Goal: Check status: Check status

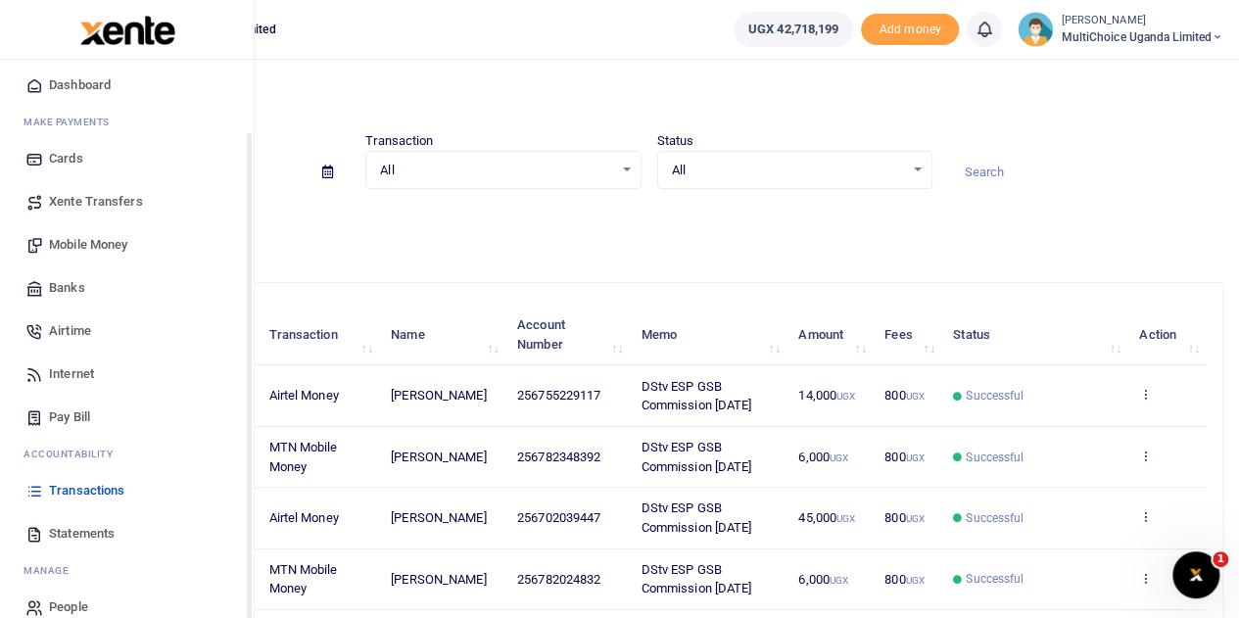
scroll to position [80, 0]
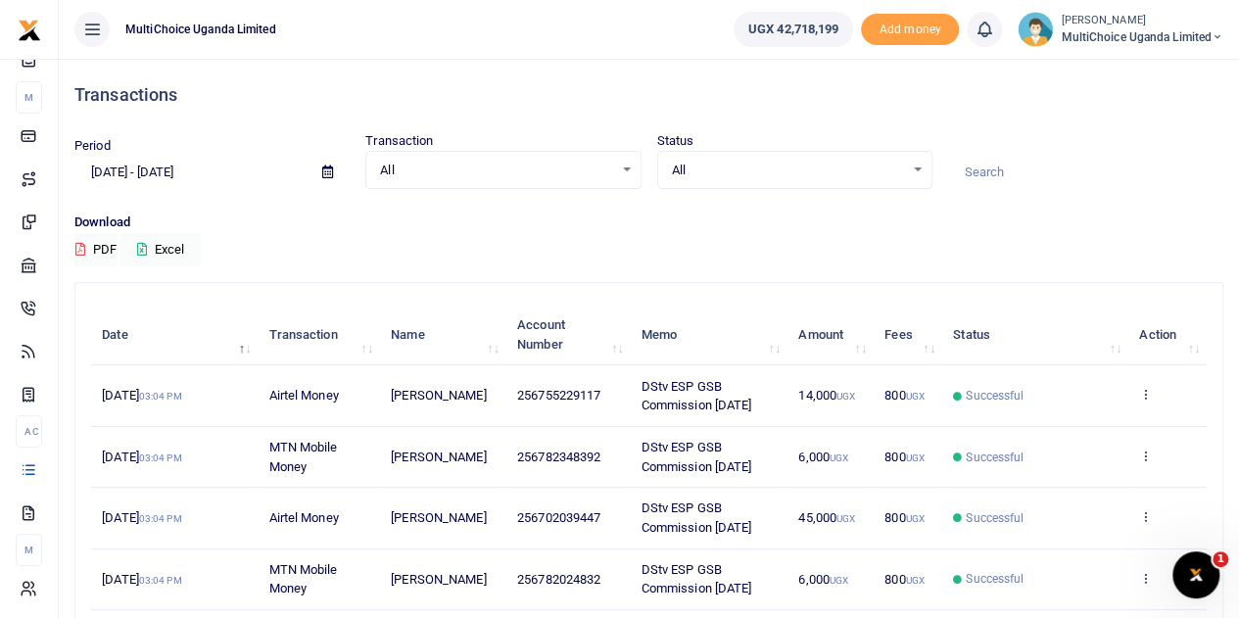
click at [914, 166] on div "All Select an option..." at bounding box center [794, 171] width 273 height 22
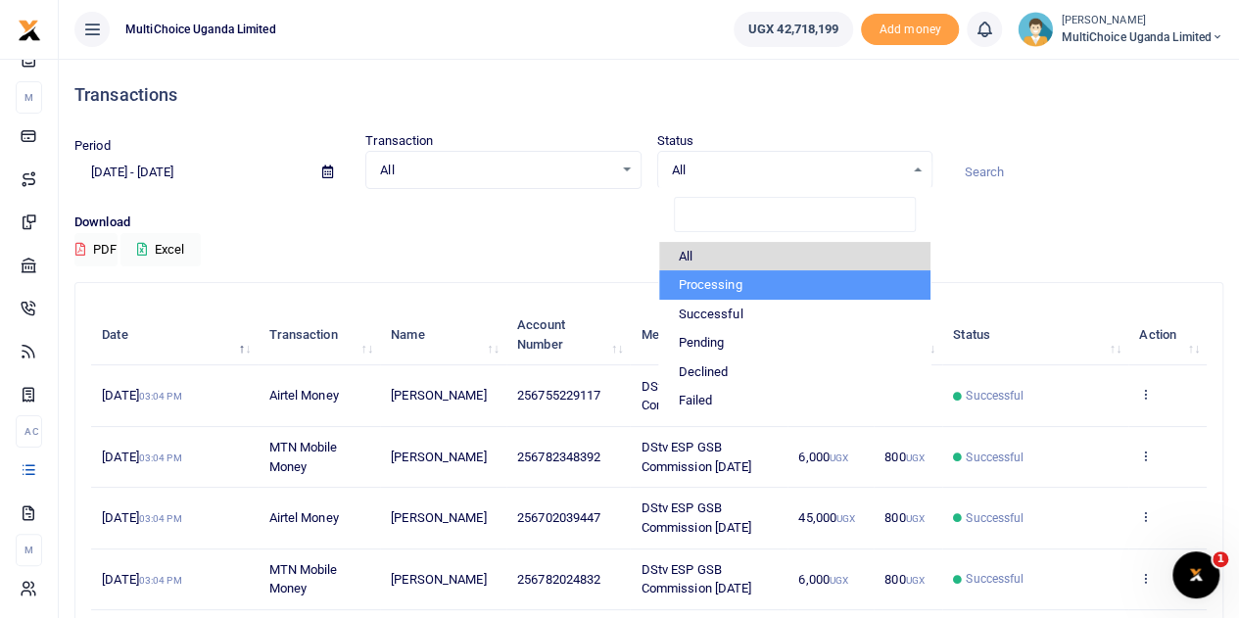
click at [746, 282] on li "Processing" at bounding box center [794, 284] width 271 height 29
select select "PROCESSING"
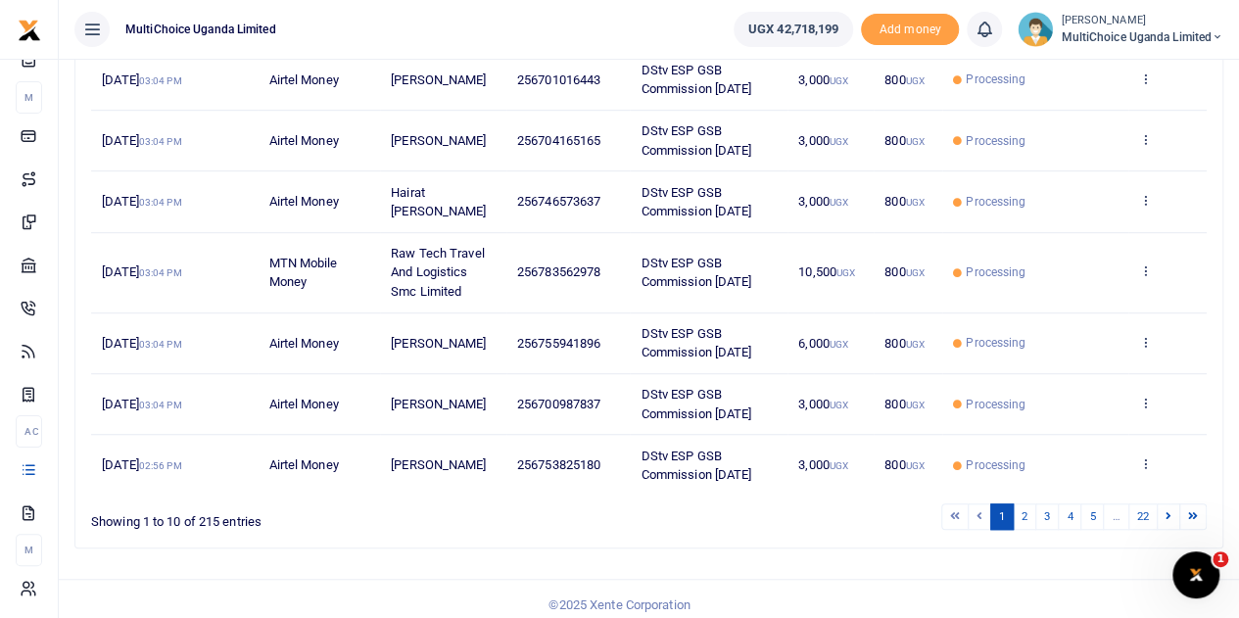
scroll to position [505, 0]
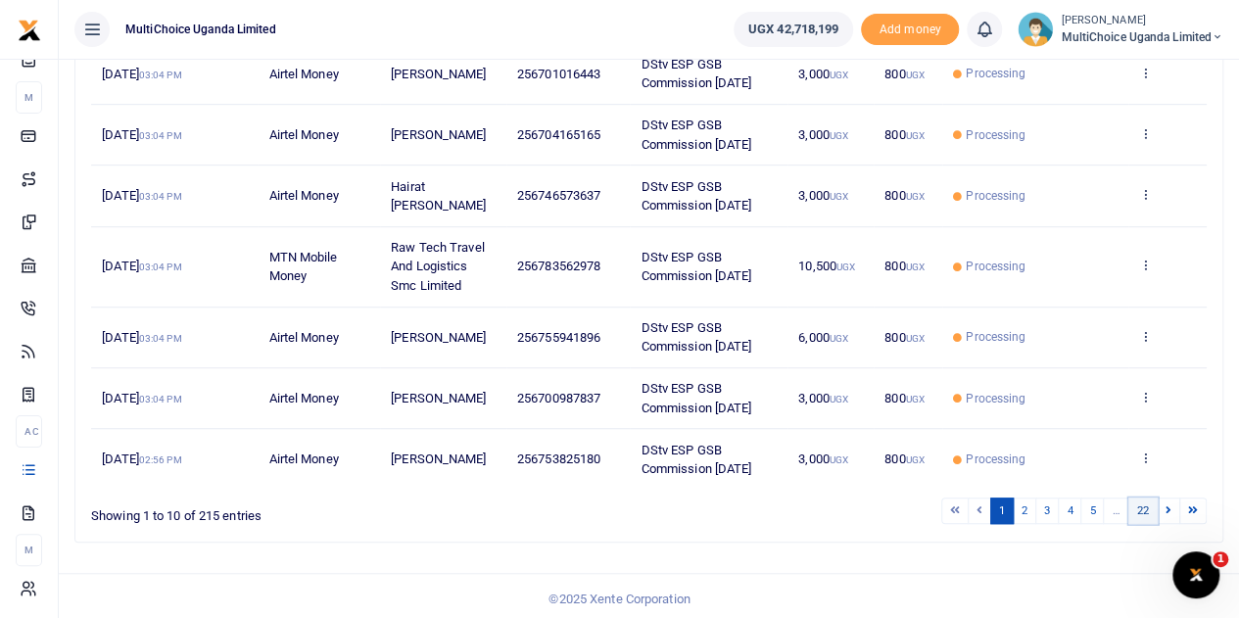
click at [1152, 504] on link "22" at bounding box center [1142, 511] width 29 height 26
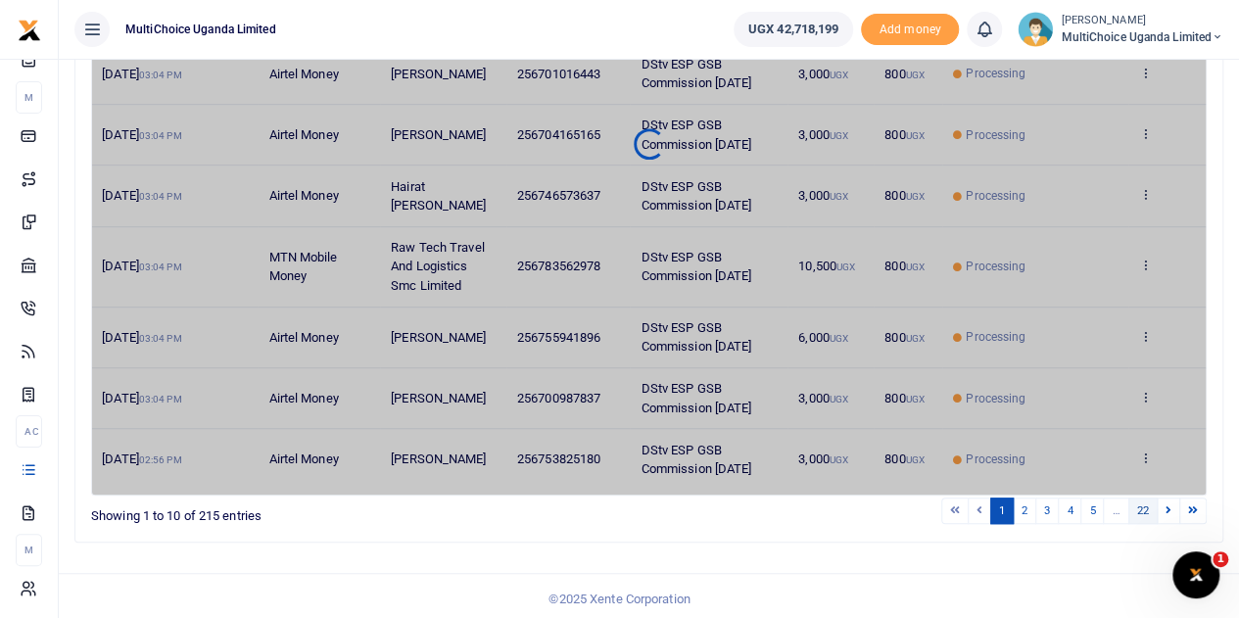
scroll to position [125, 0]
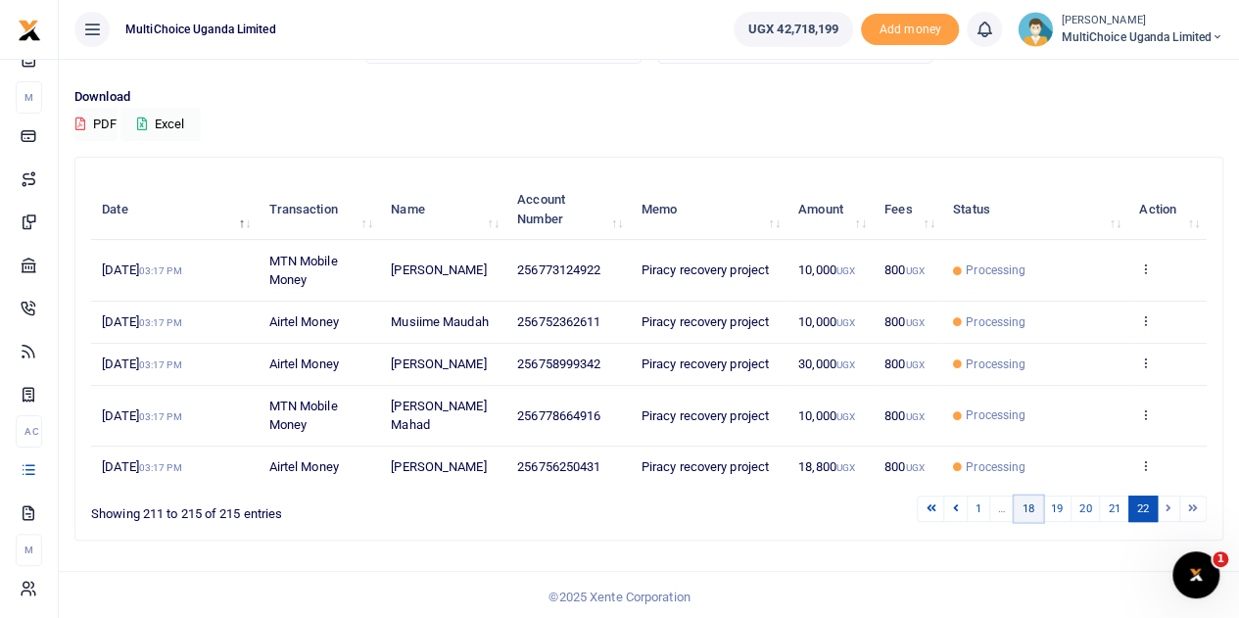
click at [1031, 504] on link "18" at bounding box center [1028, 509] width 29 height 26
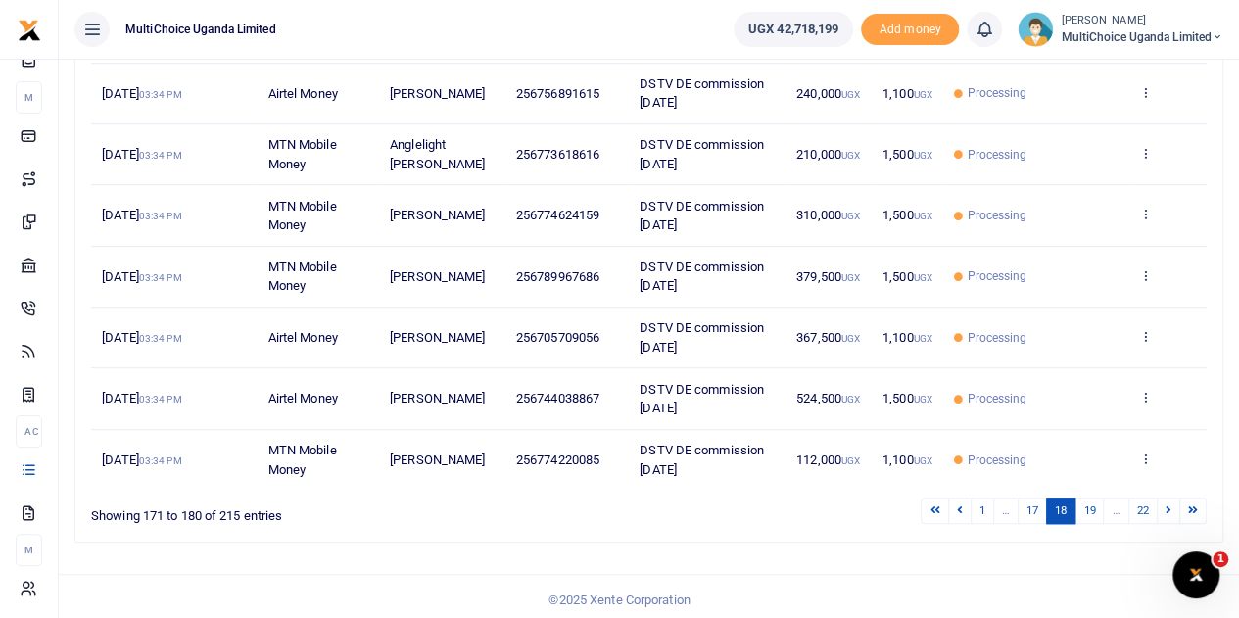
scroll to position [487, 0]
click at [987, 504] on link "1" at bounding box center [983, 510] width 24 height 26
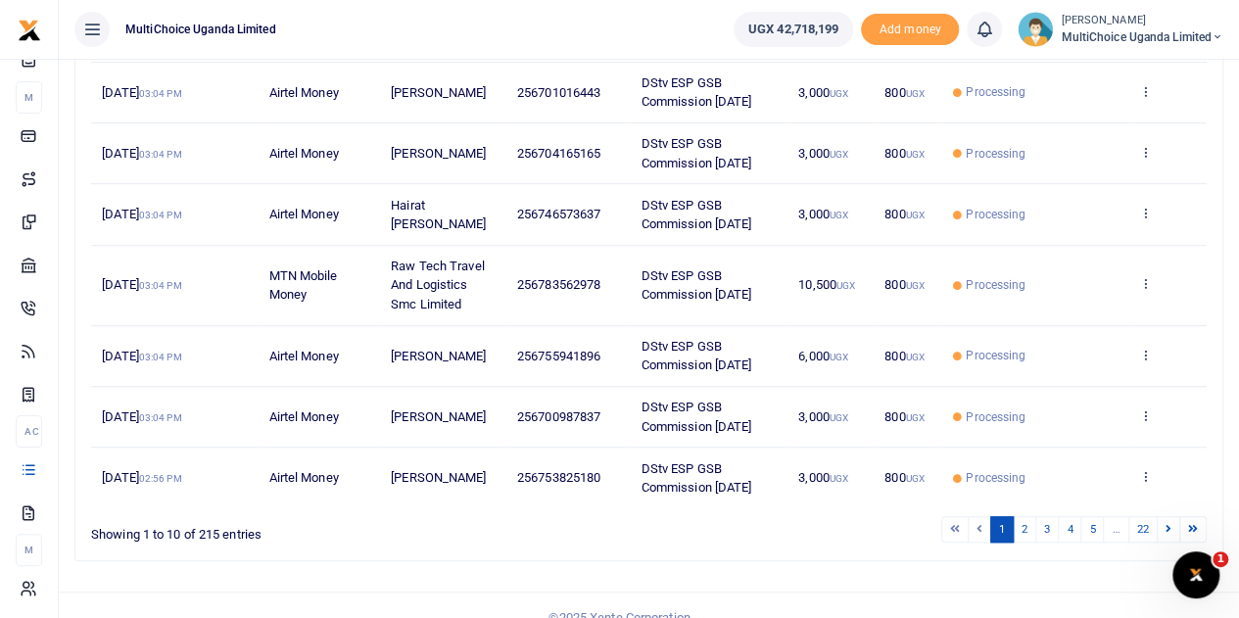
click at [952, 564] on div "Search: Date Transaction Name Account Number Memo Amount Fees Status Action 12t…" at bounding box center [649, 186] width 1164 height 782
click at [1165, 19] on small "[PERSON_NAME]" at bounding box center [1142, 21] width 163 height 17
click at [1163, 69] on link "Switch accounts" at bounding box center [1147, 71] width 155 height 27
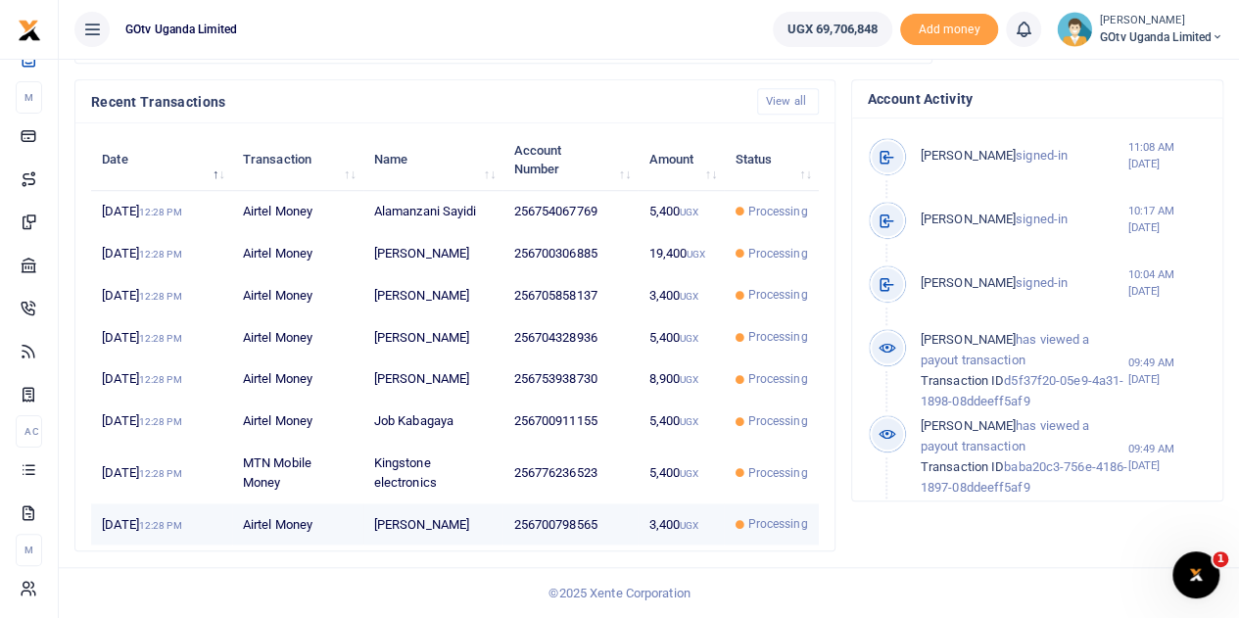
scroll to position [770, 0]
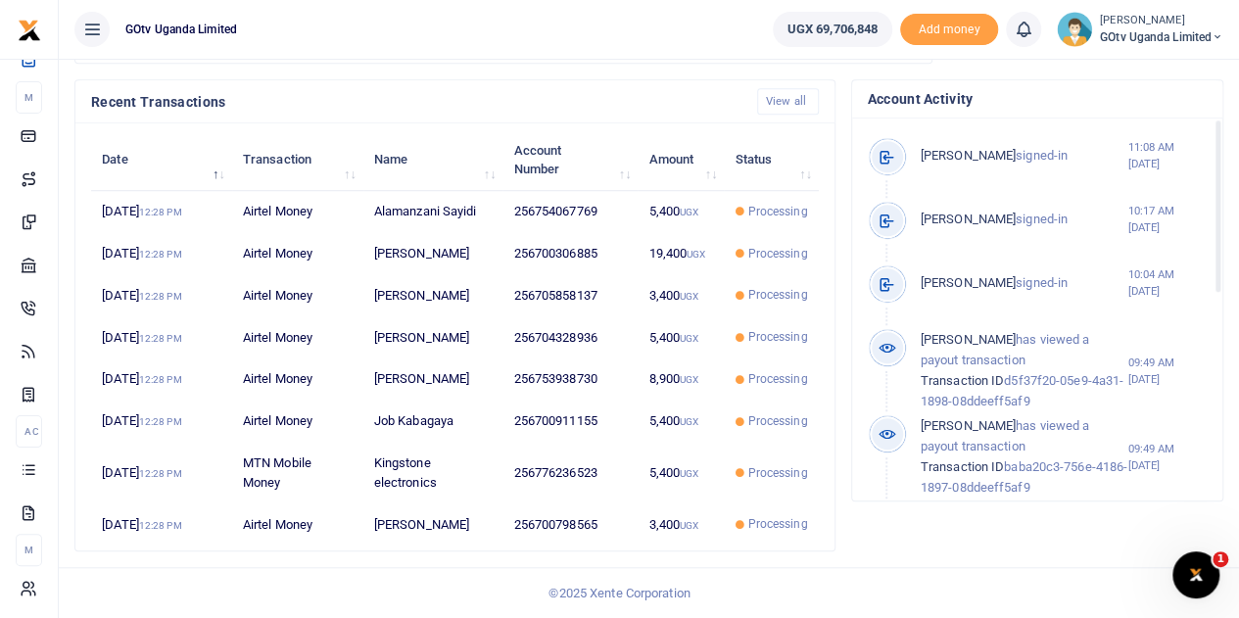
drag, startPoint x: 1224, startPoint y: 41, endPoint x: 1214, endPoint y: 36, distance: 10.9
click at [1220, 38] on li "Valeria Namyenya GOtv Uganda Limited Switch accounts My profile Help Center Log…" at bounding box center [1140, 29] width 182 height 35
click at [1214, 36] on icon at bounding box center [1217, 37] width 12 height 14
click at [1142, 71] on link "Switch accounts" at bounding box center [1149, 71] width 155 height 27
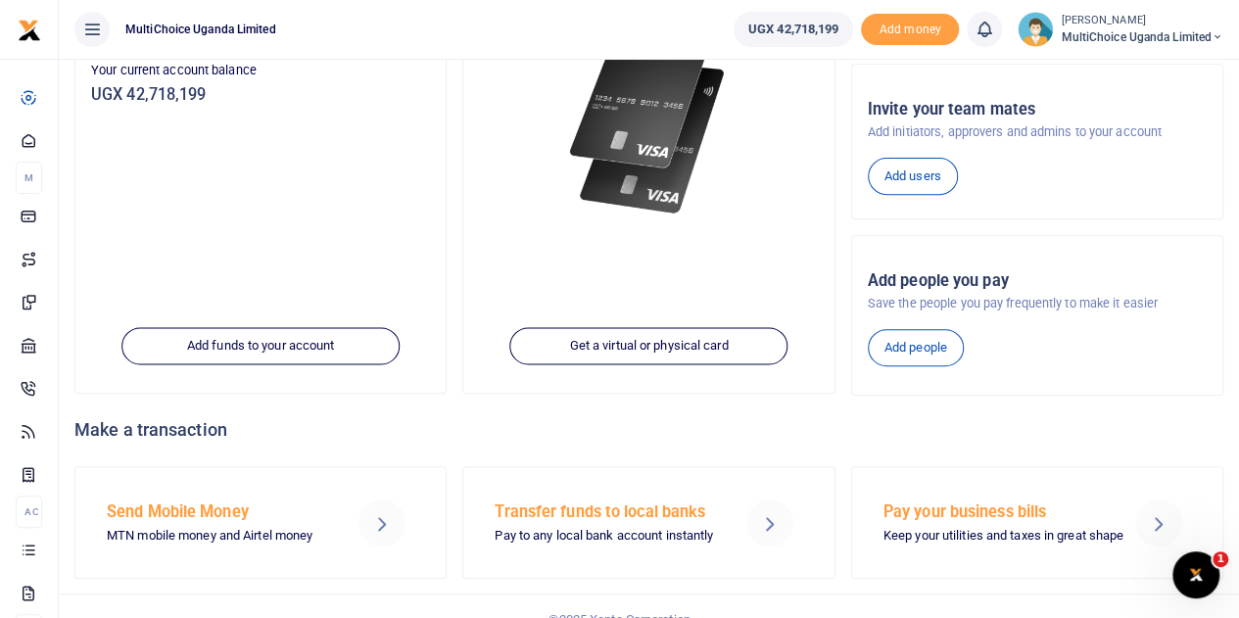
scroll to position [301, 0]
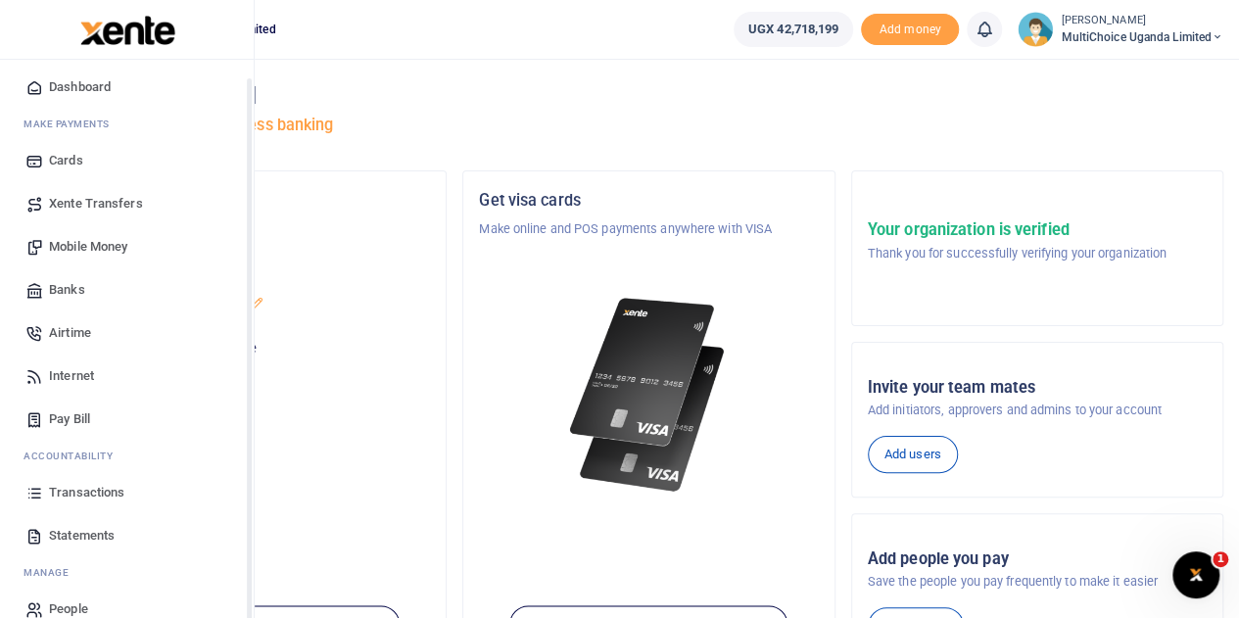
scroll to position [80, 0]
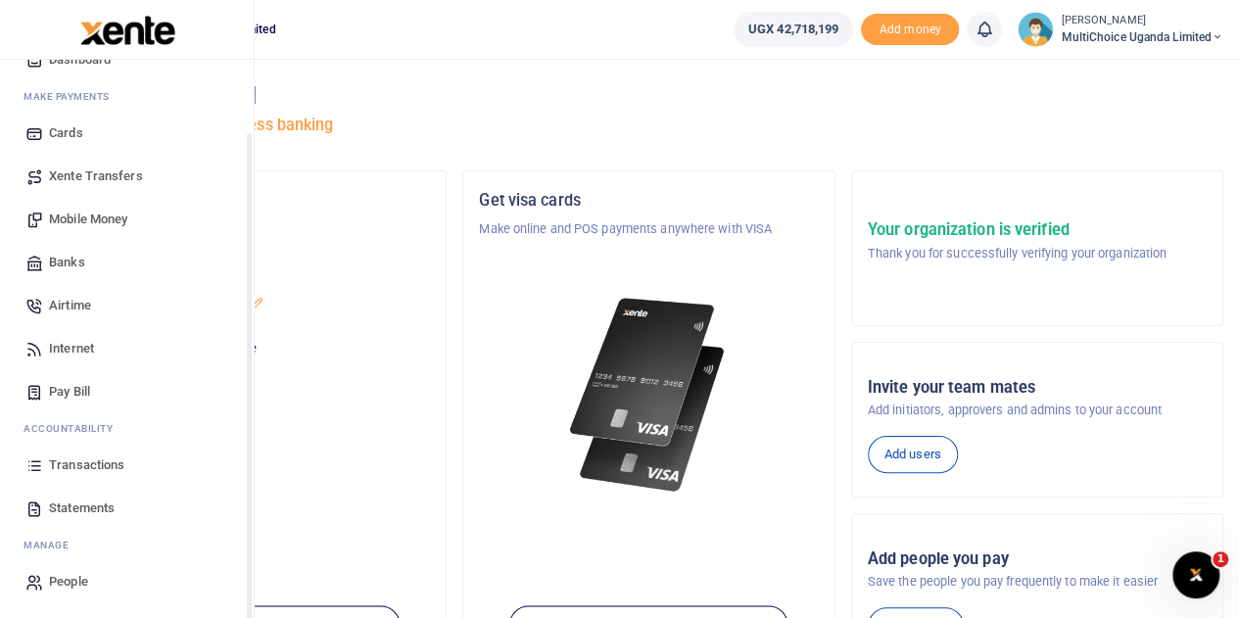
click at [58, 473] on span "Transactions" at bounding box center [86, 465] width 75 height 20
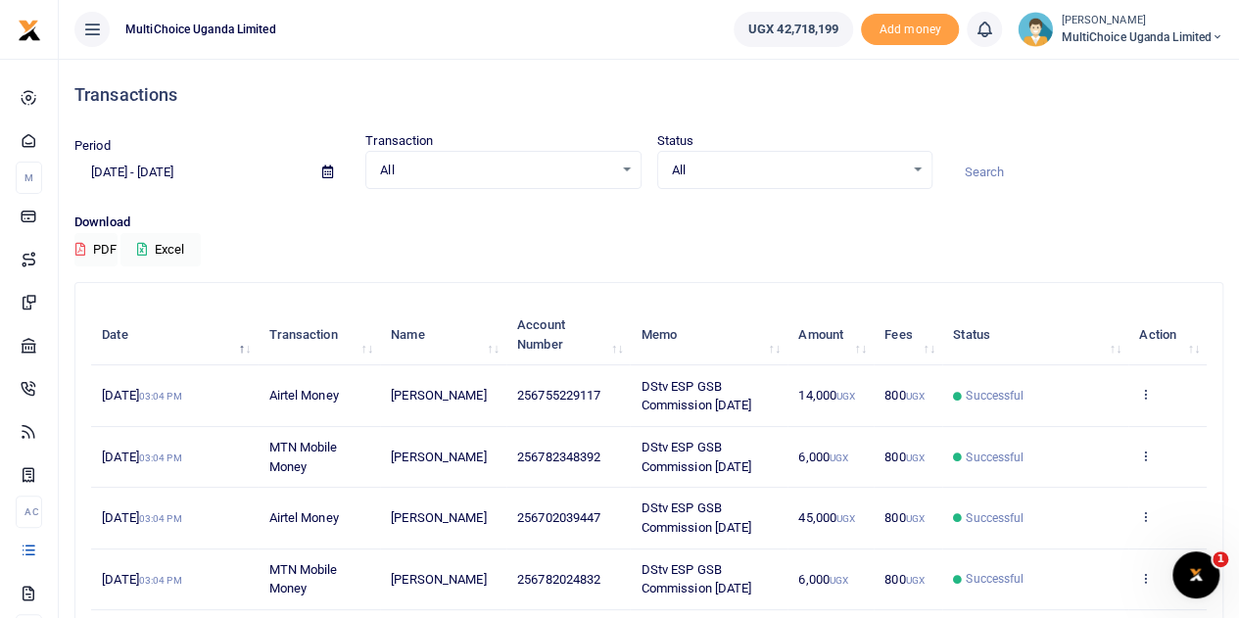
click at [925, 171] on div "All Select an option..." at bounding box center [794, 171] width 273 height 22
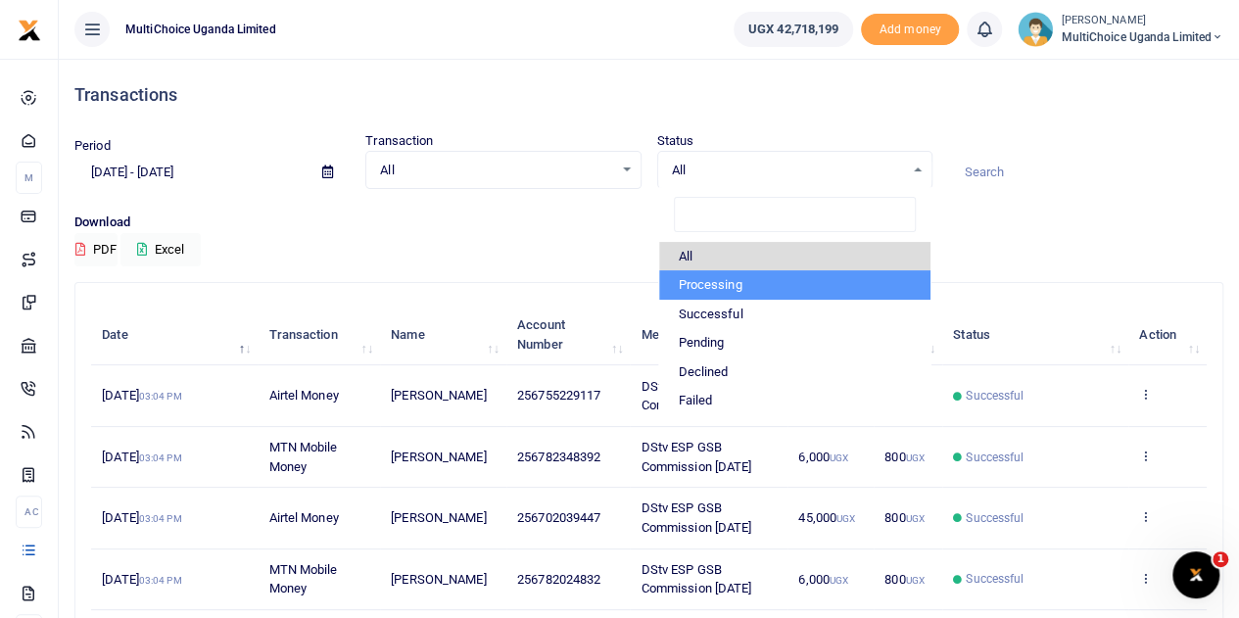
click at [733, 289] on li "Processing" at bounding box center [794, 284] width 271 height 29
select select "PROCESSING"
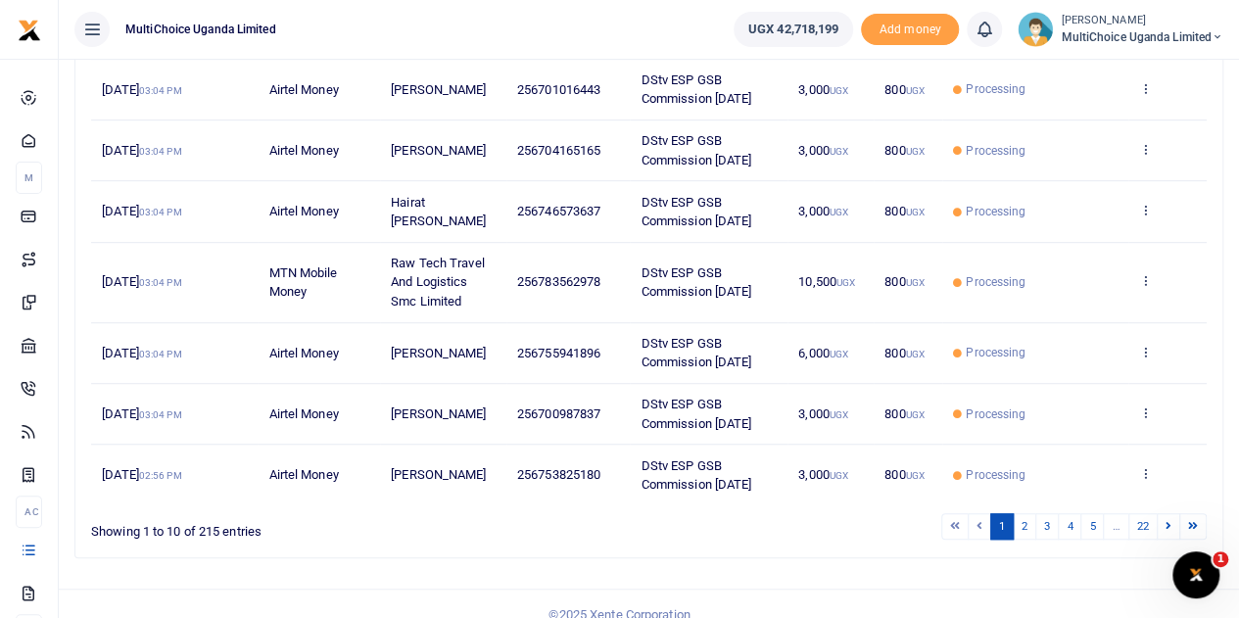
scroll to position [505, 0]
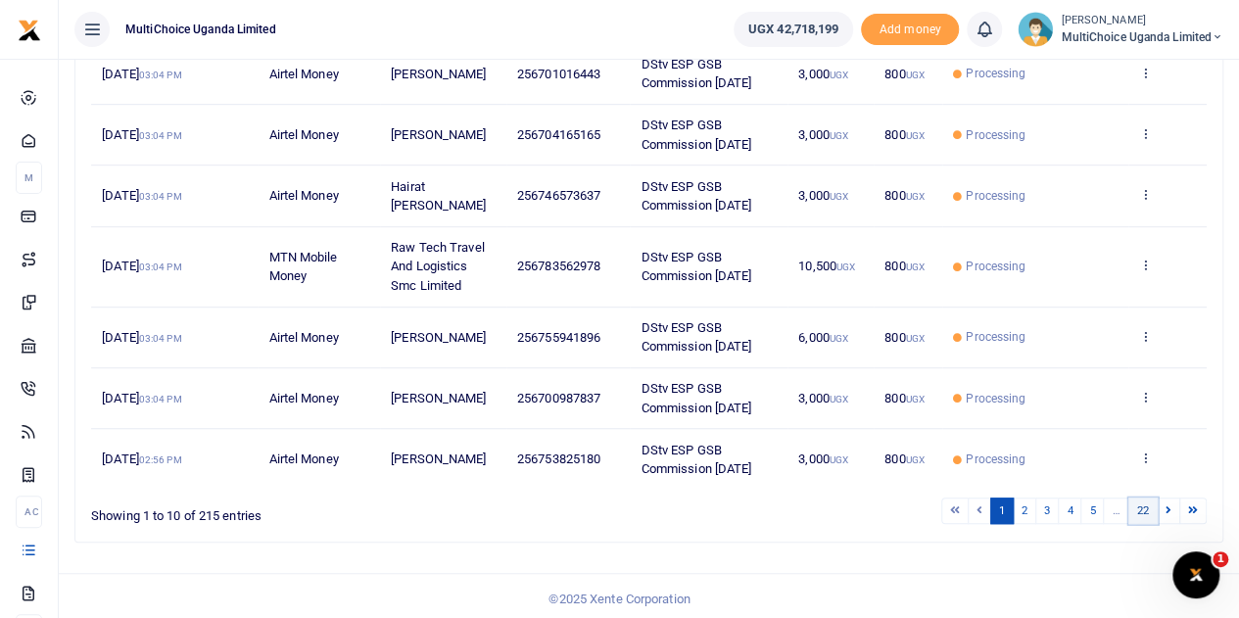
click at [1148, 508] on link "22" at bounding box center [1142, 511] width 29 height 26
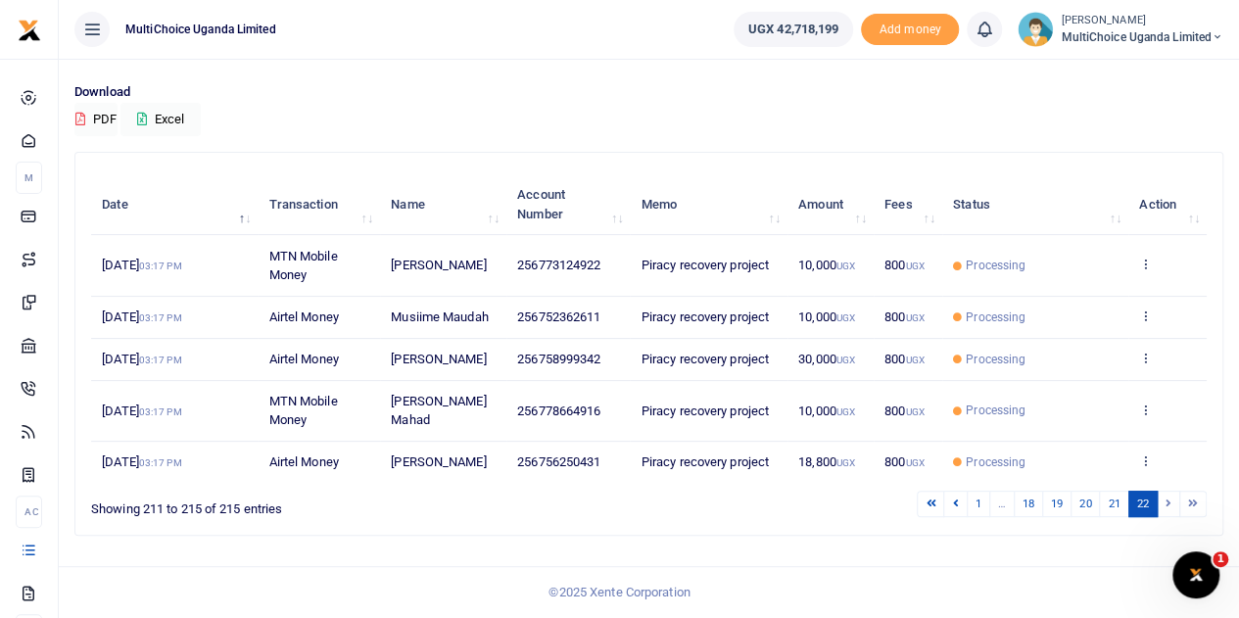
scroll to position [125, 0]
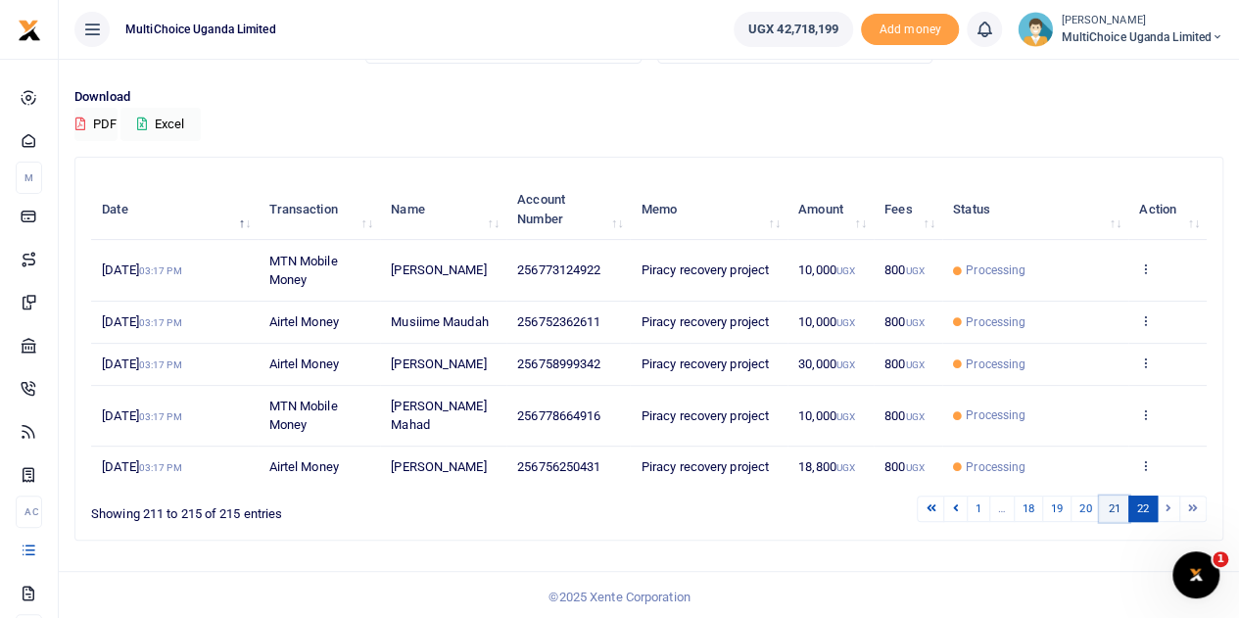
click at [1113, 502] on link "21" at bounding box center [1113, 509] width 29 height 26
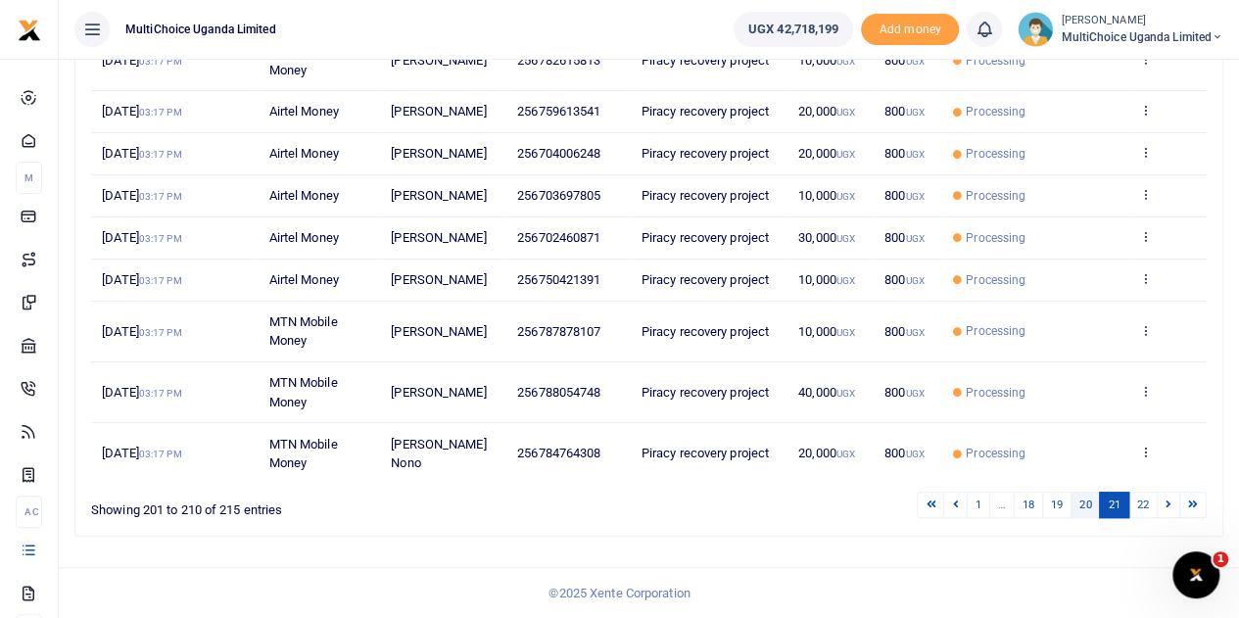
scroll to position [410, 0]
click at [1025, 508] on link "18" at bounding box center [1028, 504] width 29 height 26
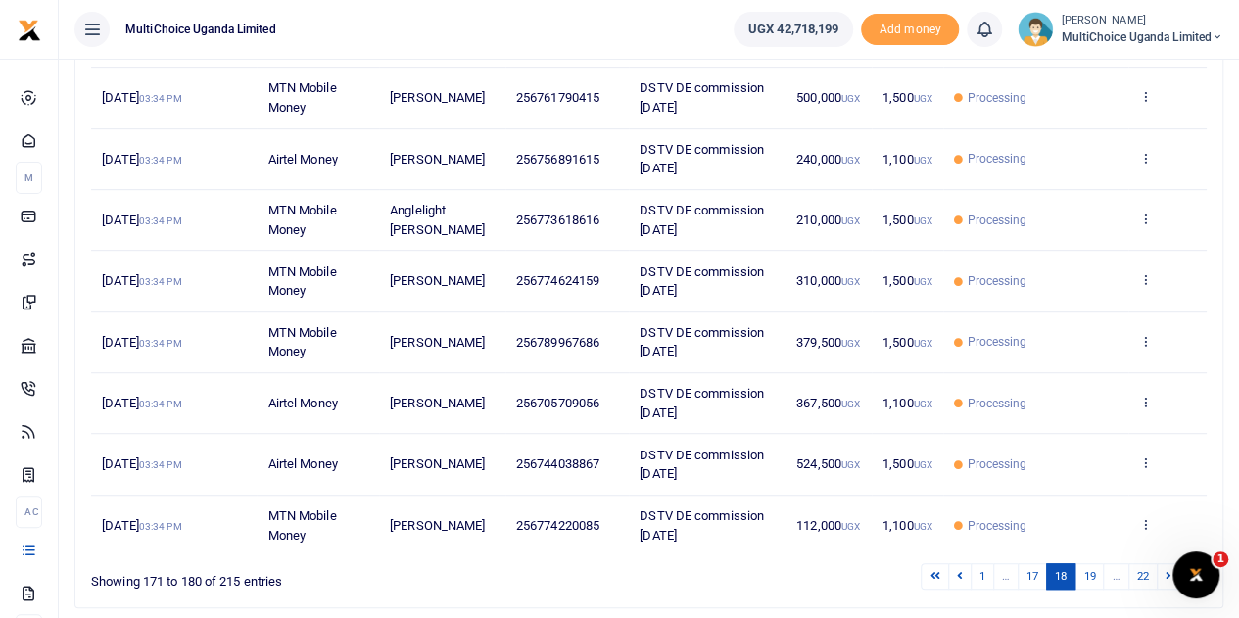
scroll to position [487, 0]
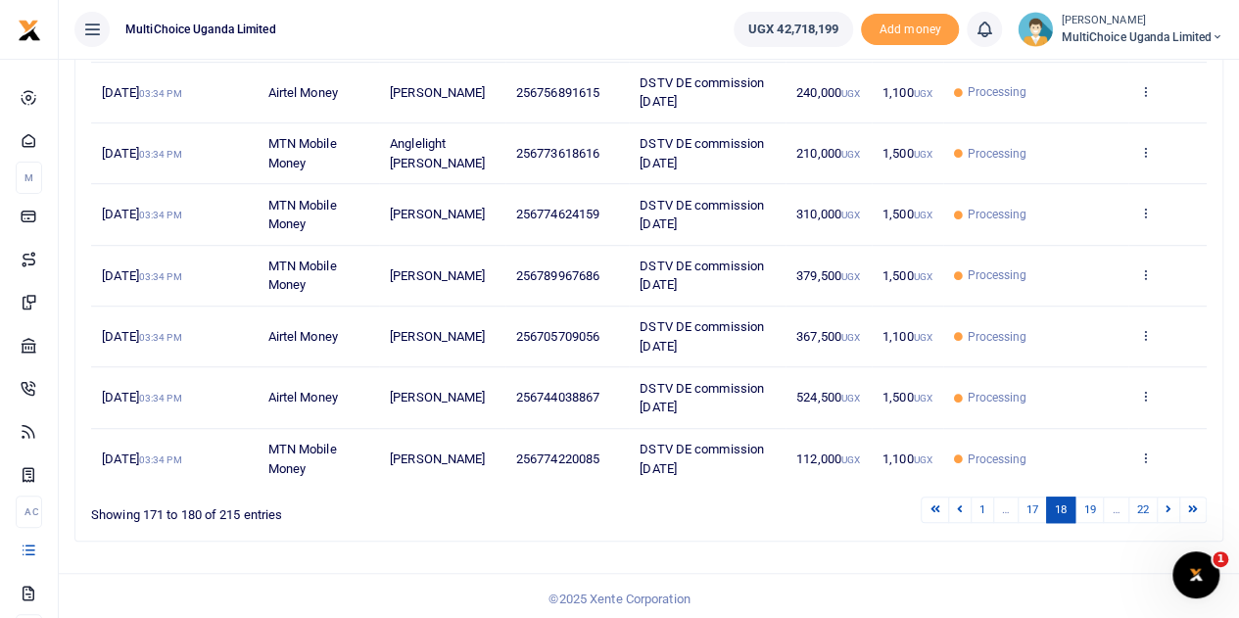
click at [1146, 31] on span "MultiChoice Uganda Limited" at bounding box center [1142, 37] width 163 height 18
click at [1149, 68] on link "Switch accounts" at bounding box center [1147, 71] width 155 height 27
